Goal: Find specific page/section: Find specific page/section

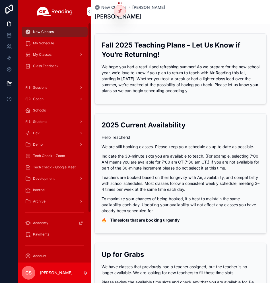
click at [39, 97] on span "Coach" at bounding box center [38, 99] width 11 height 5
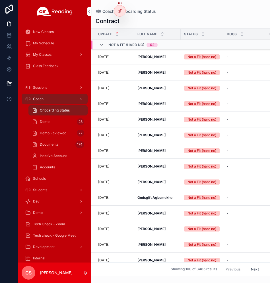
click at [50, 119] on div "Demo 23" at bounding box center [58, 121] width 52 height 9
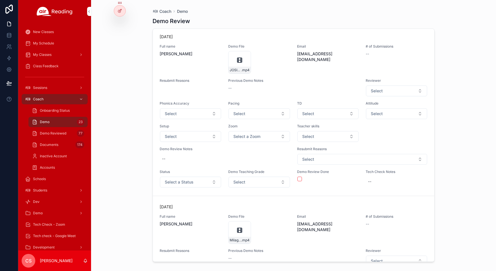
scroll to position [64, 0]
